Goal: Task Accomplishment & Management: Use online tool/utility

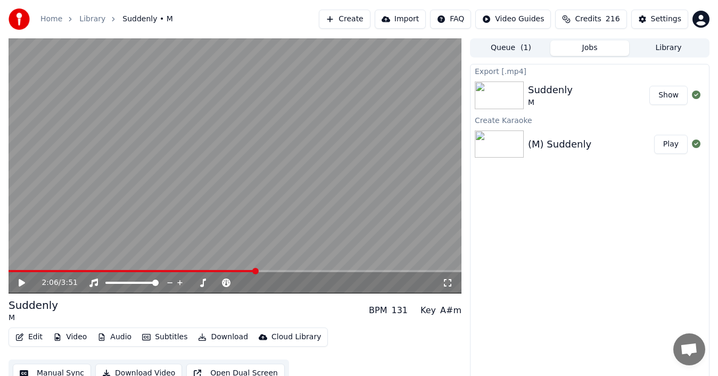
scroll to position [11, 0]
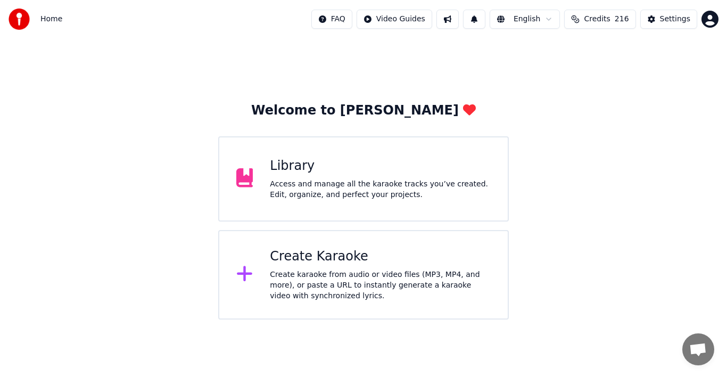
click at [240, 274] on icon at bounding box center [244, 273] width 15 height 15
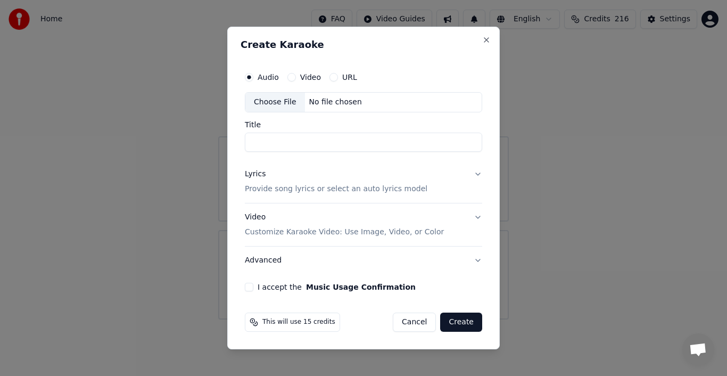
click at [273, 103] on div "Choose File" at bounding box center [275, 102] width 60 height 19
type input "**********"
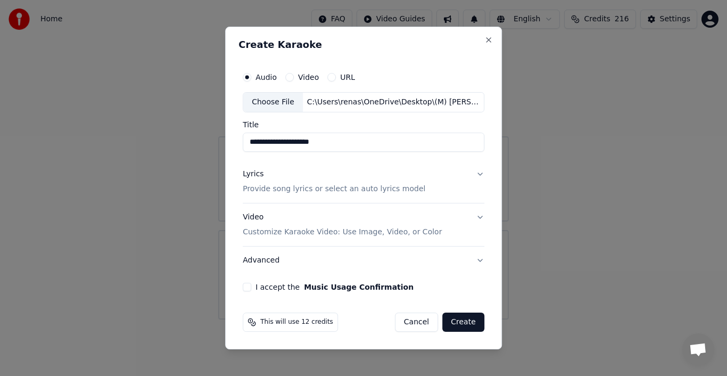
click at [253, 171] on div "Lyrics" at bounding box center [253, 174] width 21 height 11
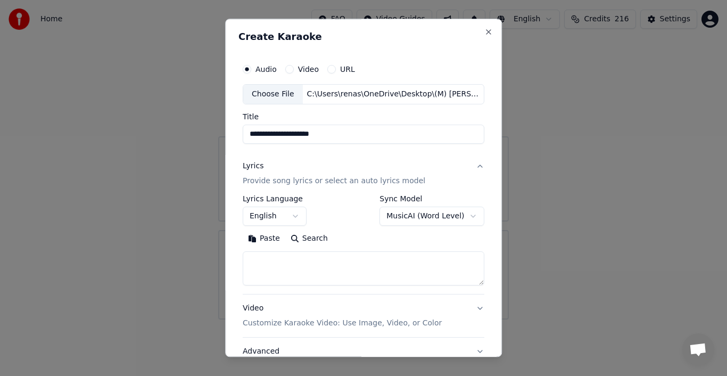
click at [265, 240] on button "Paste" at bounding box center [264, 238] width 43 height 17
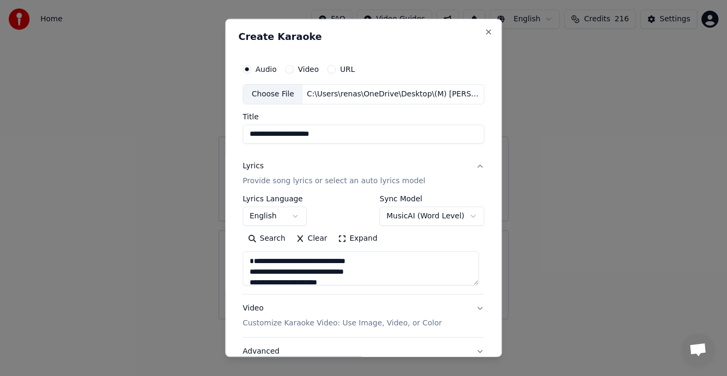
click at [474, 280] on textarea at bounding box center [361, 268] width 236 height 34
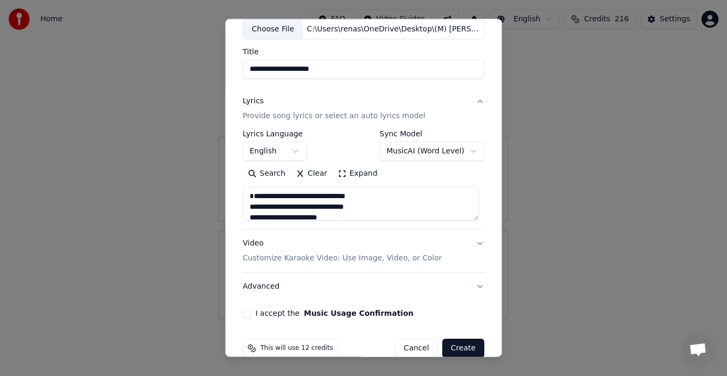
scroll to position [82, 0]
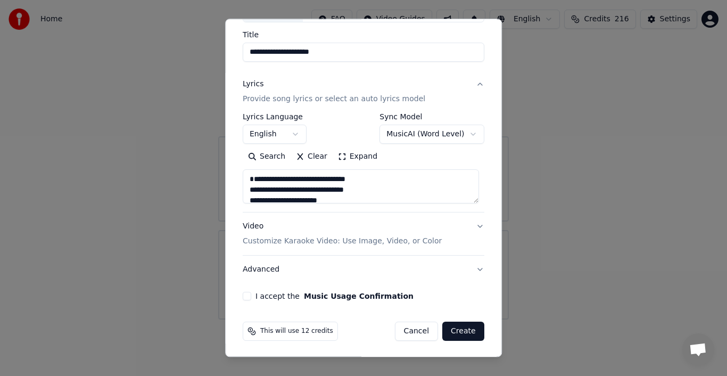
click at [260, 269] on button "Advanced" at bounding box center [364, 270] width 242 height 28
type textarea "**********"
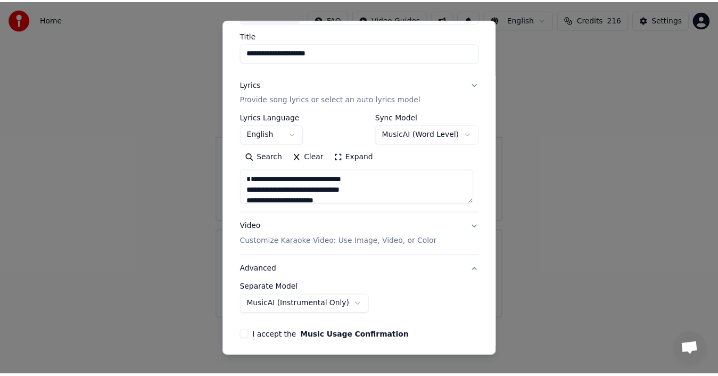
scroll to position [22, 0]
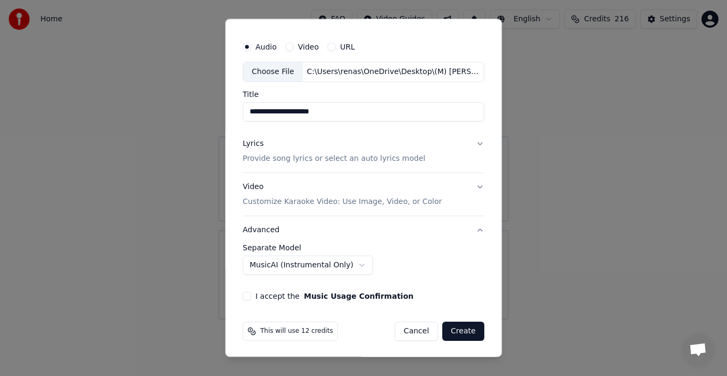
click at [345, 262] on body "**********" at bounding box center [363, 159] width 727 height 319
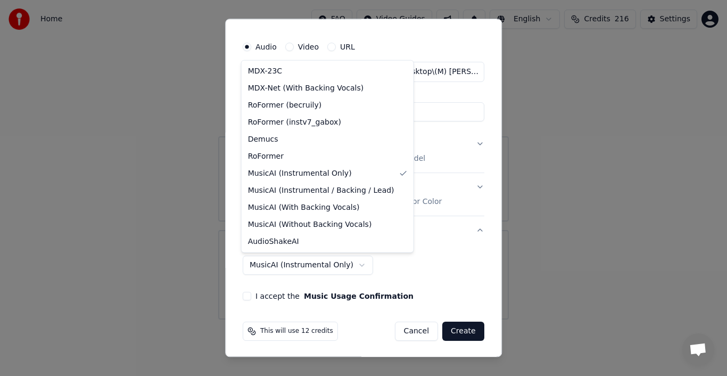
select select "**********"
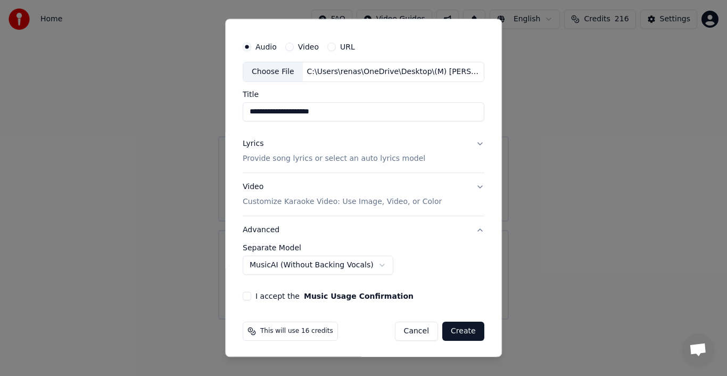
click at [244, 296] on button "I accept the Music Usage Confirmation" at bounding box center [247, 296] width 9 height 9
click at [457, 331] on button "Create" at bounding box center [463, 331] width 42 height 19
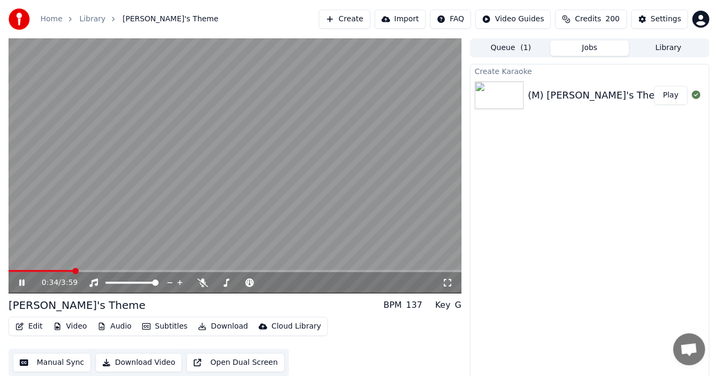
click at [26, 279] on icon at bounding box center [29, 282] width 24 height 9
click at [122, 325] on button "Audio" at bounding box center [114, 326] width 43 height 15
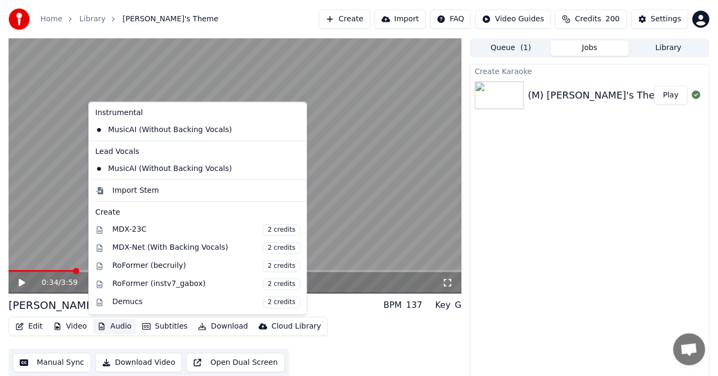
click at [293, 128] on icon at bounding box center [296, 130] width 7 height 9
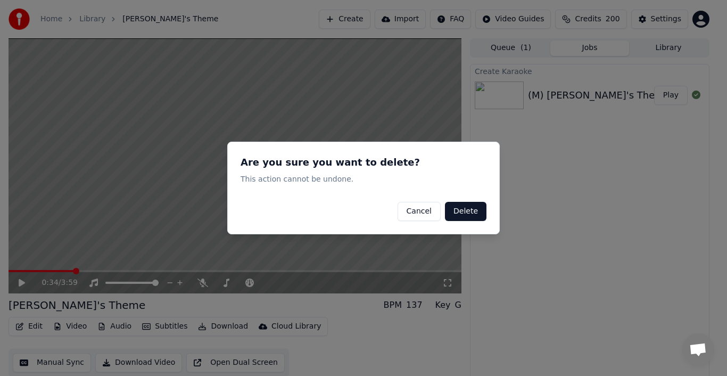
click at [470, 212] on button "Delete" at bounding box center [466, 211] width 42 height 19
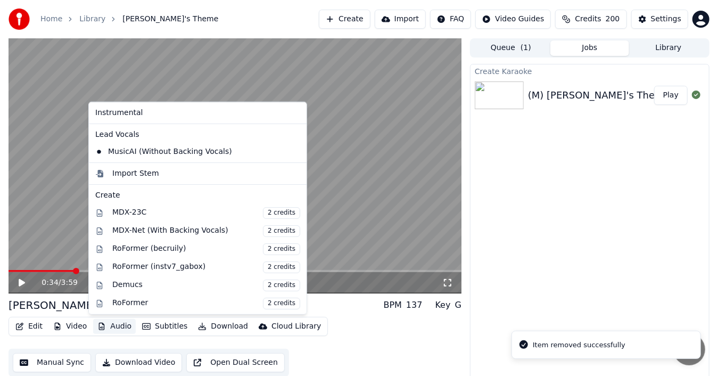
click at [114, 326] on button "Audio" at bounding box center [114, 326] width 43 height 15
click at [293, 149] on icon at bounding box center [296, 151] width 7 height 9
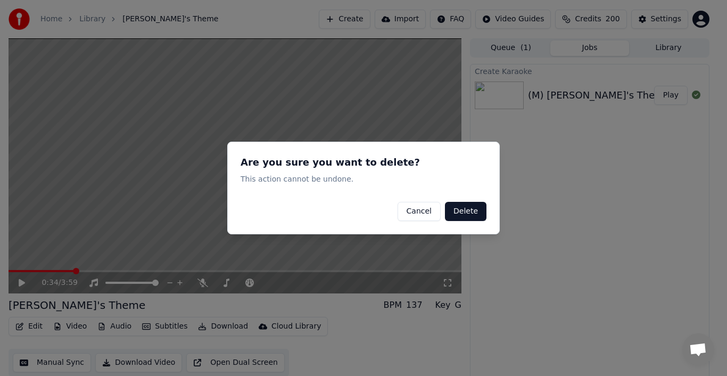
click at [470, 212] on button "Delete" at bounding box center [466, 211] width 42 height 19
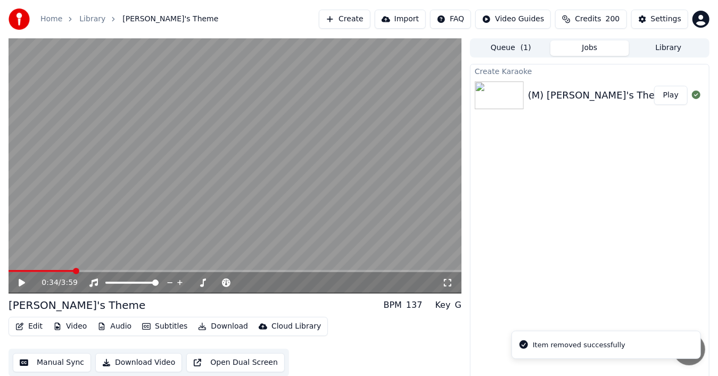
click at [22, 282] on icon at bounding box center [22, 282] width 6 height 7
click at [19, 281] on icon at bounding box center [29, 282] width 24 height 9
click at [9, 268] on span at bounding box center [12, 271] width 6 height 6
click at [21, 279] on icon at bounding box center [29, 282] width 24 height 9
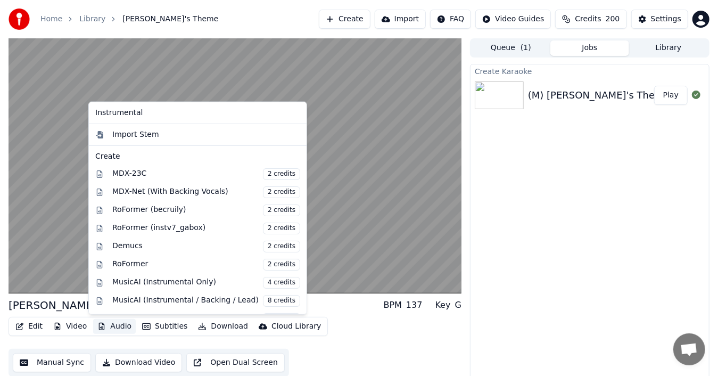
click at [118, 324] on button "Audio" at bounding box center [114, 326] width 43 height 15
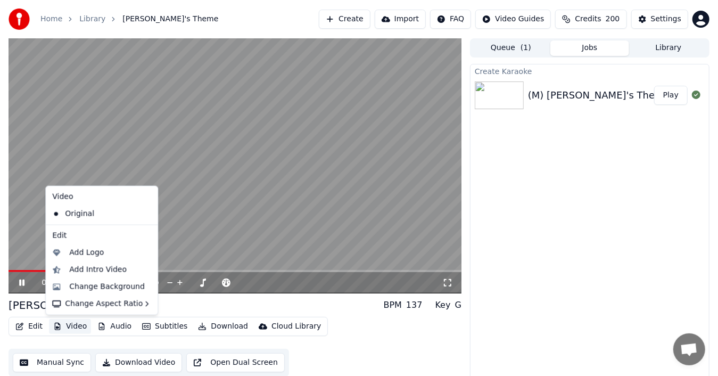
click at [208, 253] on video at bounding box center [235, 165] width 453 height 255
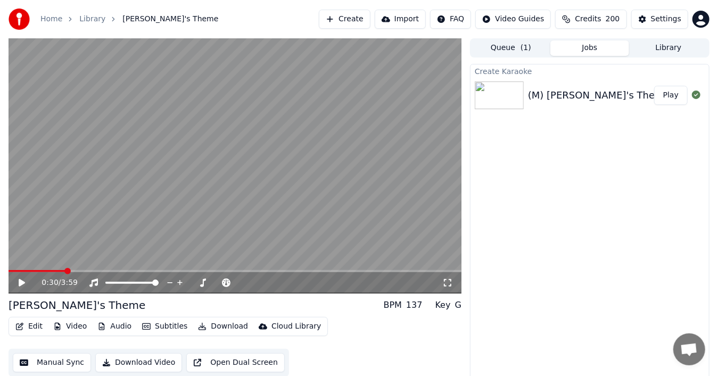
click at [116, 328] on button "Audio" at bounding box center [114, 326] width 43 height 15
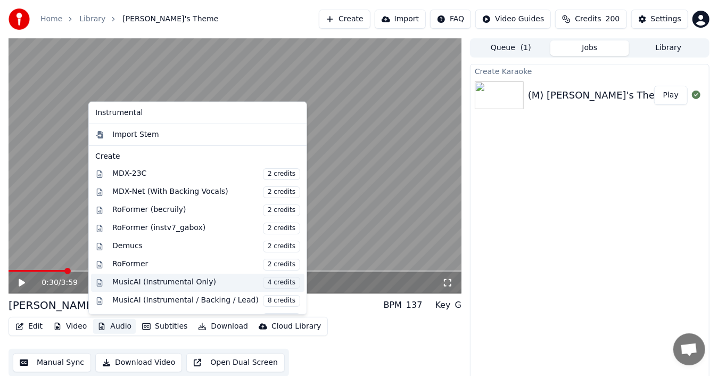
click at [164, 279] on div "MusicAI (Instrumental Only) 4 credits" at bounding box center [206, 283] width 188 height 12
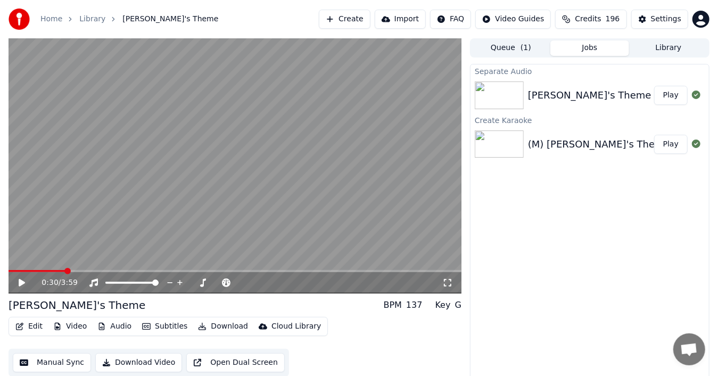
click at [668, 91] on button "Play" at bounding box center [671, 95] width 34 height 19
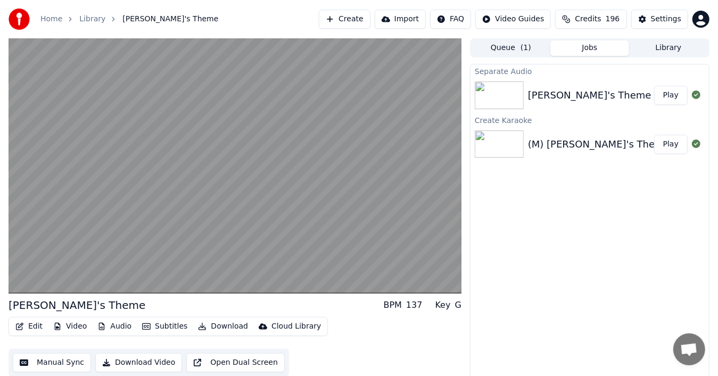
click at [117, 325] on button "Audio" at bounding box center [114, 326] width 43 height 15
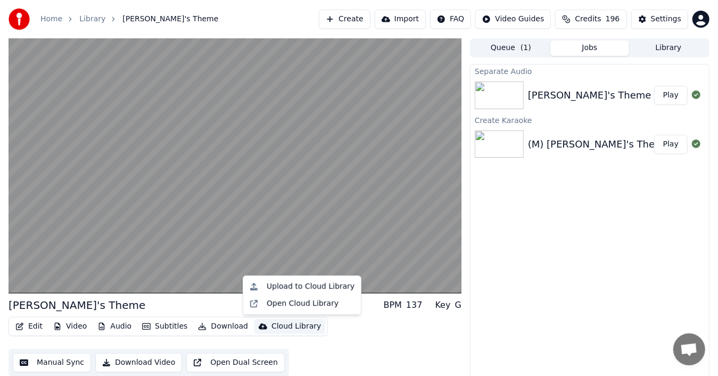
click at [608, 275] on div "Separate Audio Arthur's Theme Play Create Karaoke (M) Arthur's Theme (G) Play" at bounding box center [590, 223] width 240 height 319
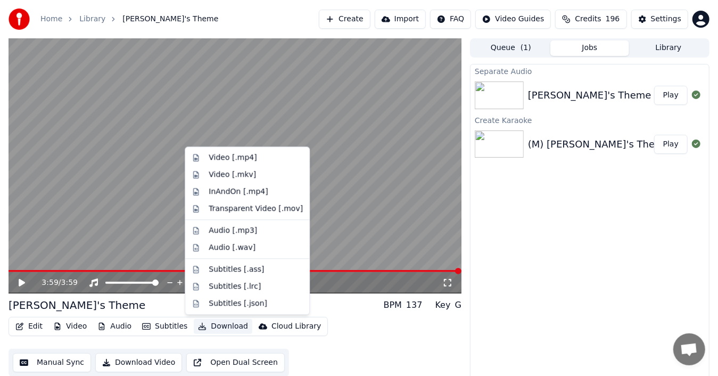
click at [216, 324] on button "Download" at bounding box center [223, 326] width 59 height 15
click at [237, 155] on div "Video [.mp4]" at bounding box center [233, 157] width 48 height 11
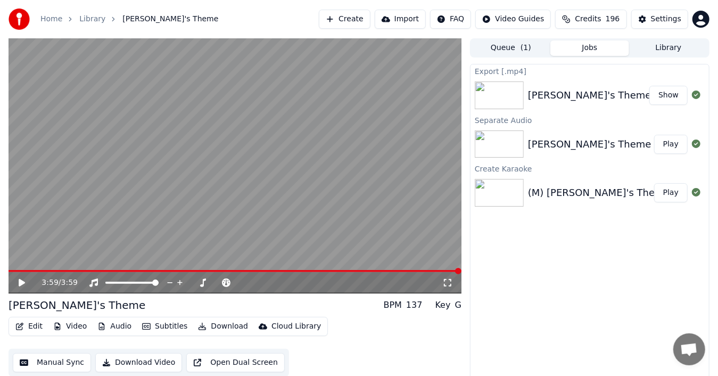
click at [665, 94] on button "Show" at bounding box center [669, 95] width 38 height 19
